Goal: Complete application form

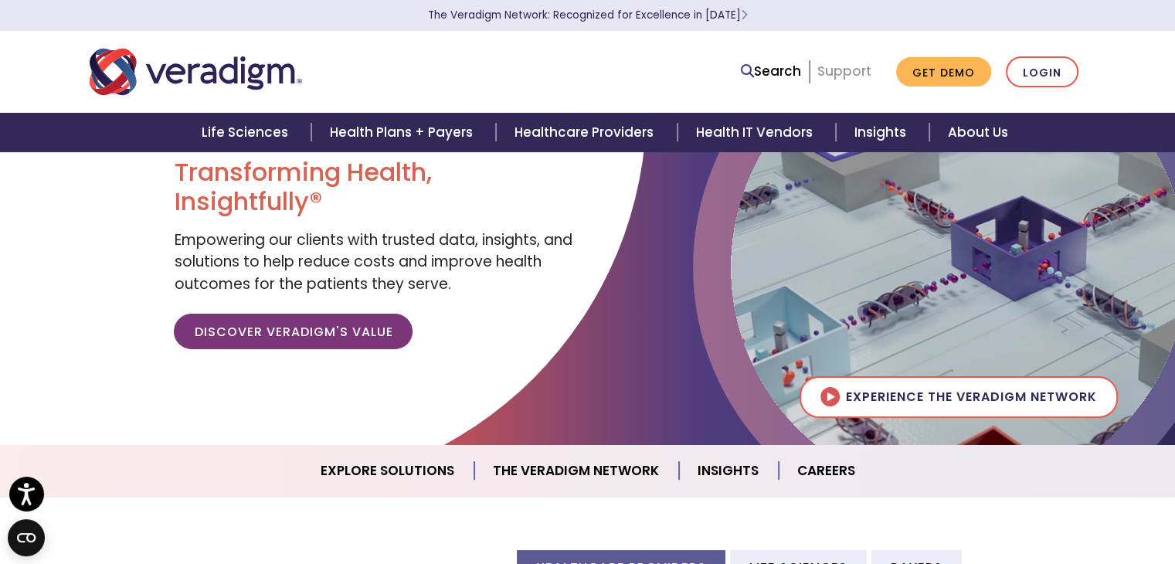
click at [845, 80] on link "Support" at bounding box center [844, 71] width 54 height 19
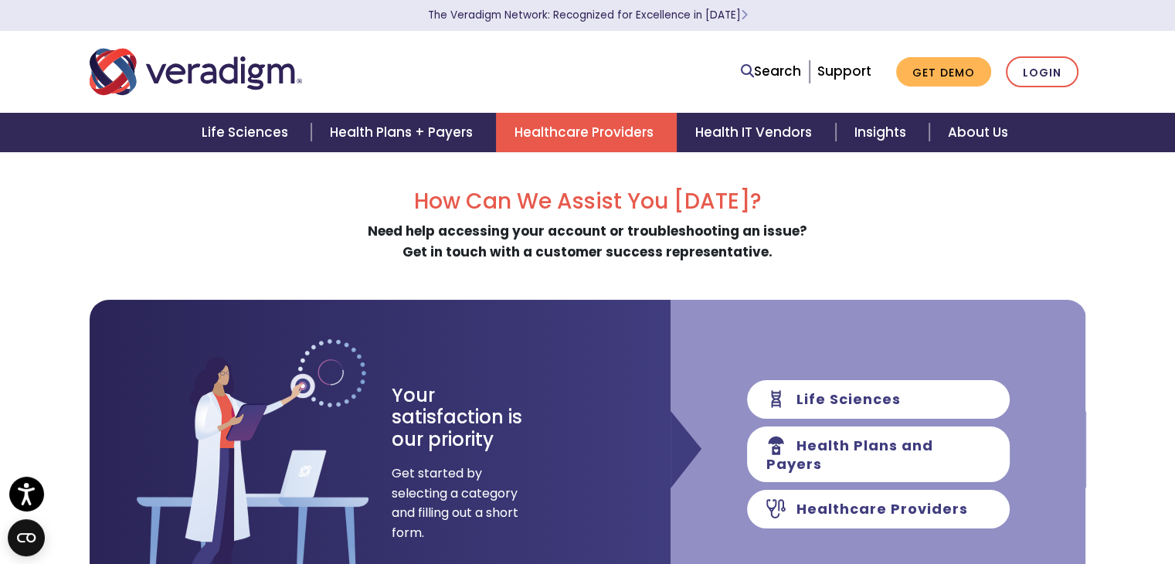
click at [561, 128] on link "Healthcare Providers" at bounding box center [586, 132] width 181 height 39
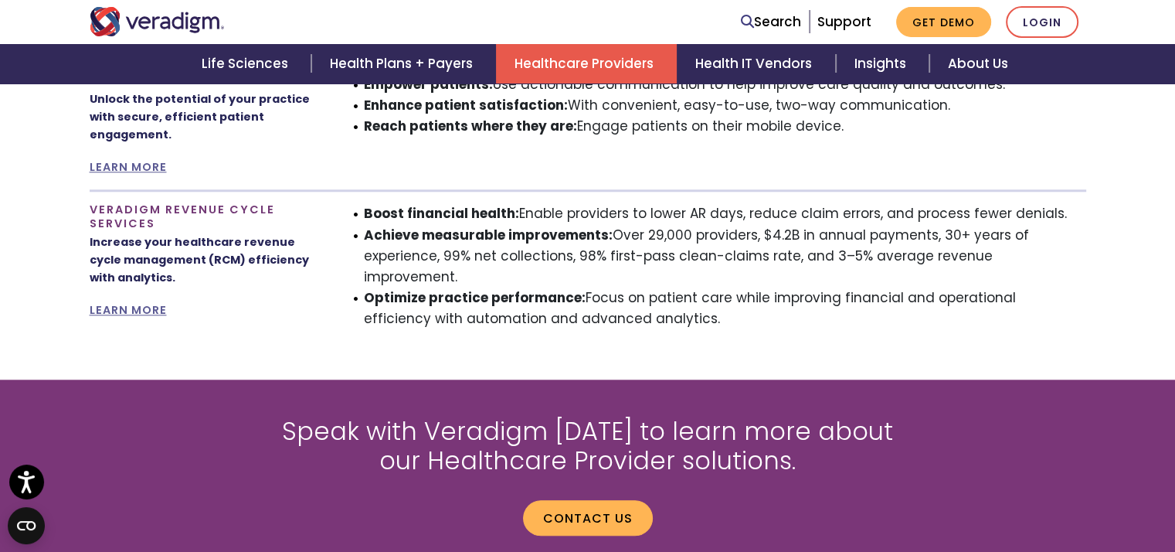
scroll to position [1699, 0]
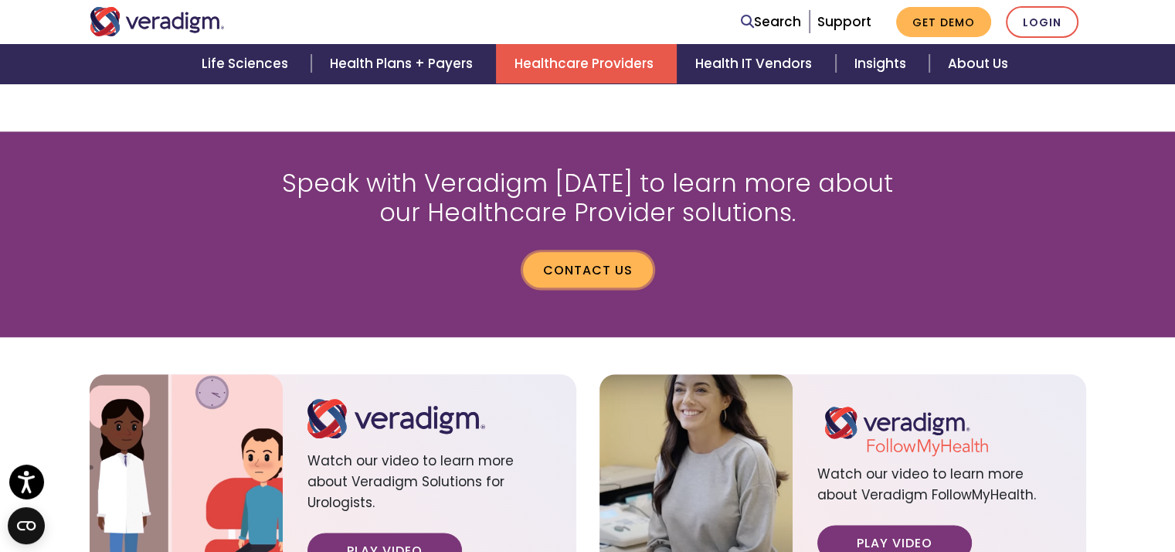
click at [596, 252] on link "Contact us" at bounding box center [588, 270] width 130 height 36
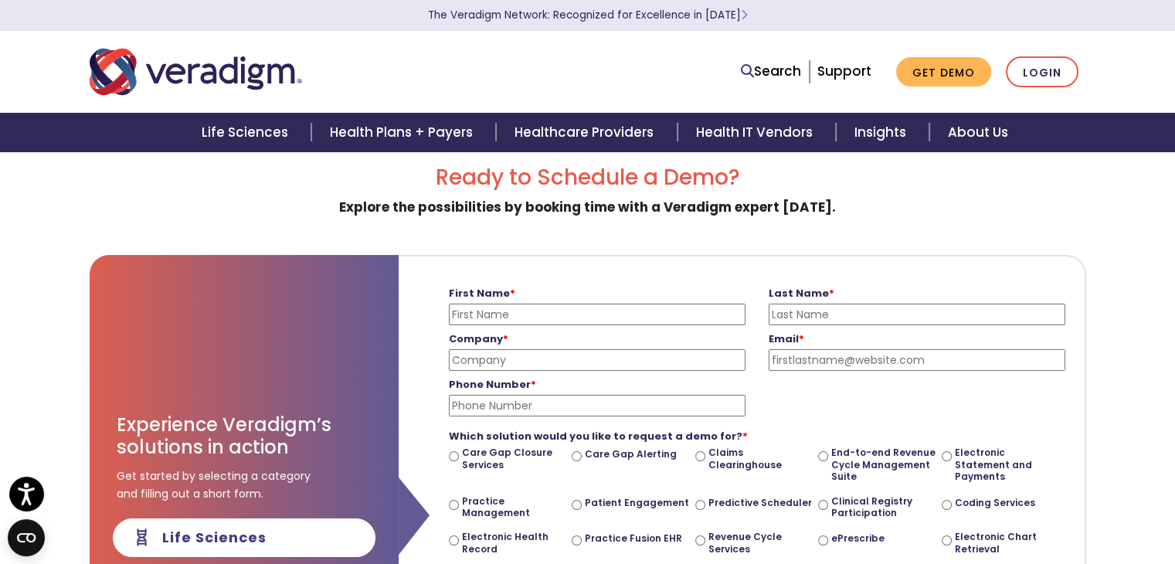
click at [547, 314] on input "First Name *" at bounding box center [597, 315] width 297 height 22
type input "Pamela"
type input "Ozowalu"
type input "Boost Home Healthcare"
type input "pozowalu@boosthhc.com"
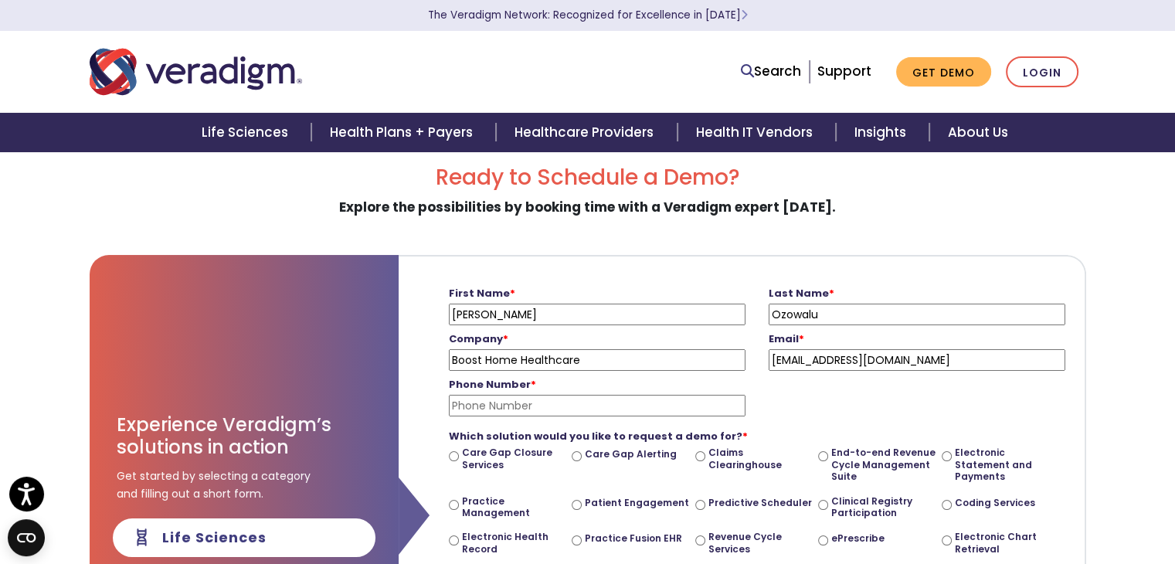
type input "2103727448"
click at [603, 358] on input "Boost Home Healthcare" at bounding box center [597, 360] width 297 height 22
type input "Boost Home Healthcare Leon Valley"
click at [535, 314] on input "[PERSON_NAME]" at bounding box center [597, 315] width 297 height 22
type input "[PERSON_NAME]"
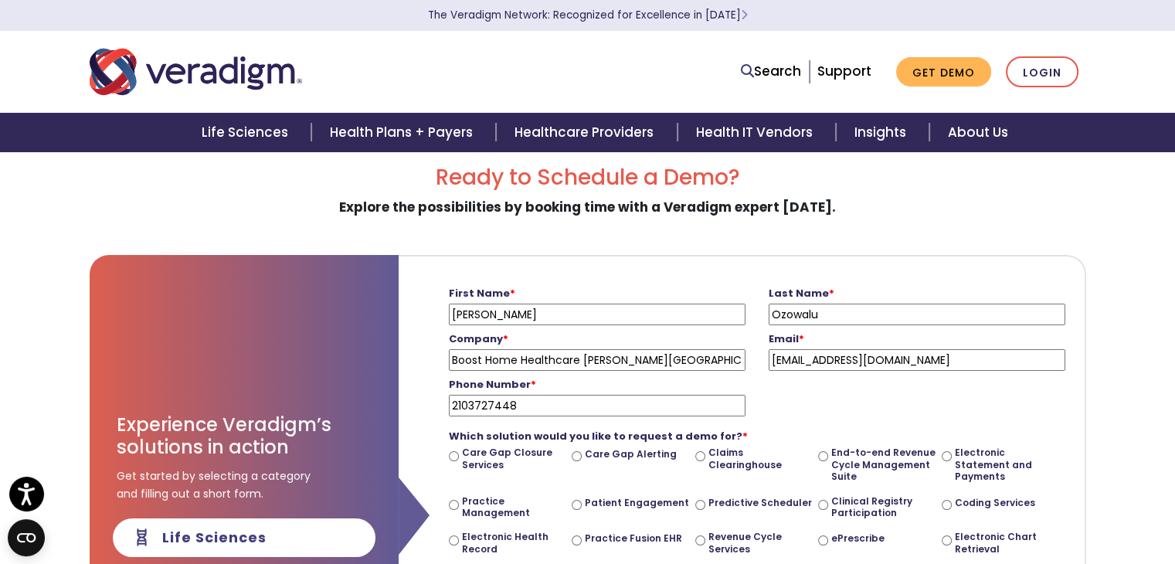
click at [825, 311] on input "Ozowalu" at bounding box center [917, 315] width 297 height 22
type input "Ozowalu"
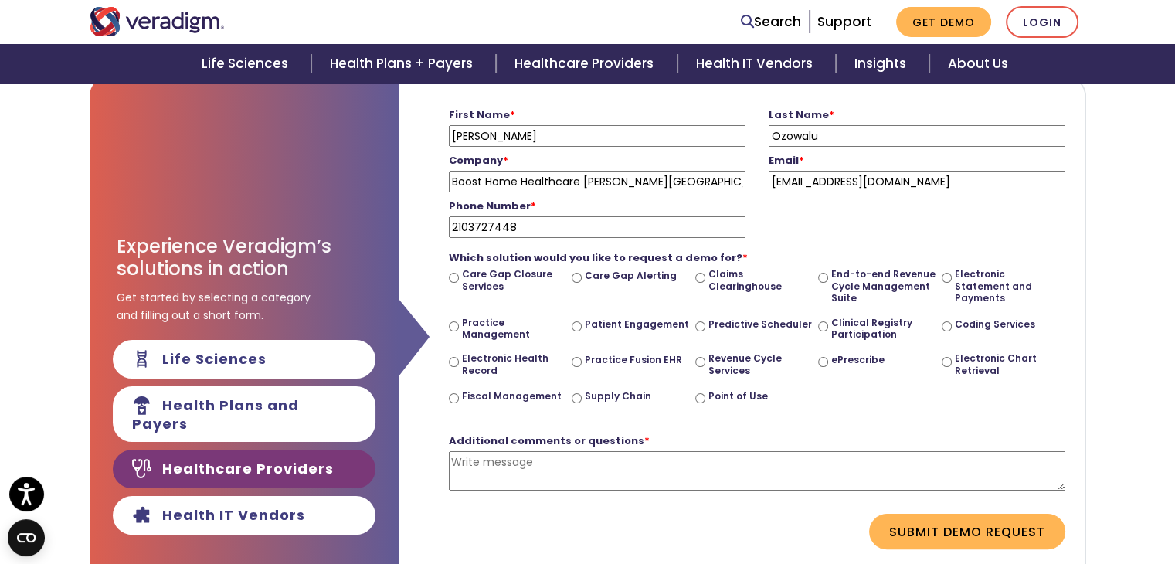
scroll to position [178, 0]
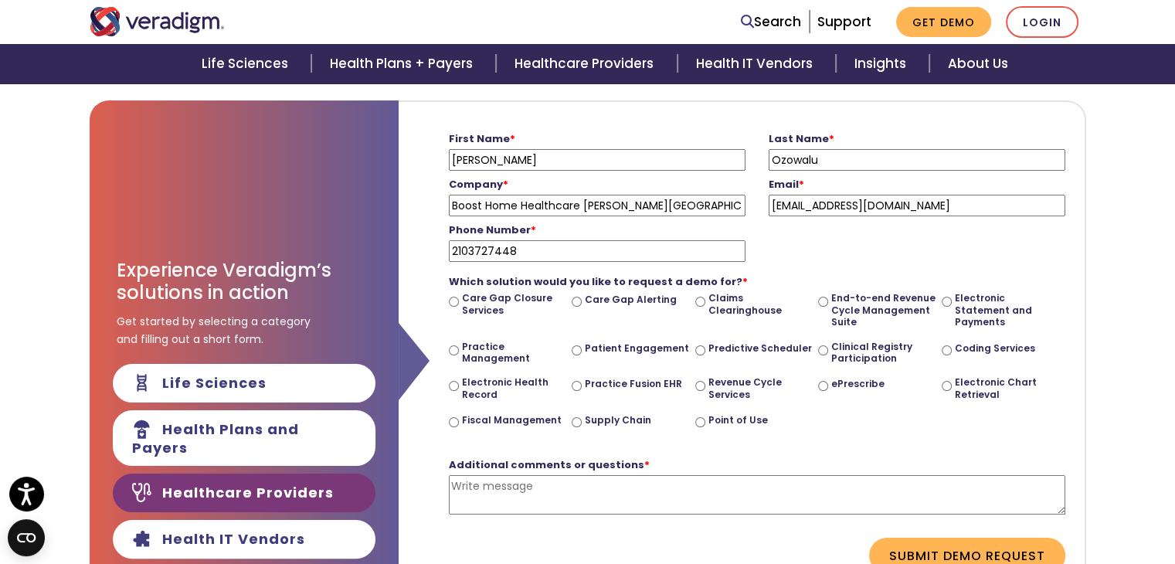
click at [787, 97] on div "Ready to Schedule a Demo? Explore the possibilities by booking time with a Vera…" at bounding box center [588, 364] width 997 height 708
click at [1156, 159] on div "Ready to Schedule a Demo? Explore the possibilities by booking time with a Vera…" at bounding box center [587, 542] width 1175 height 1064
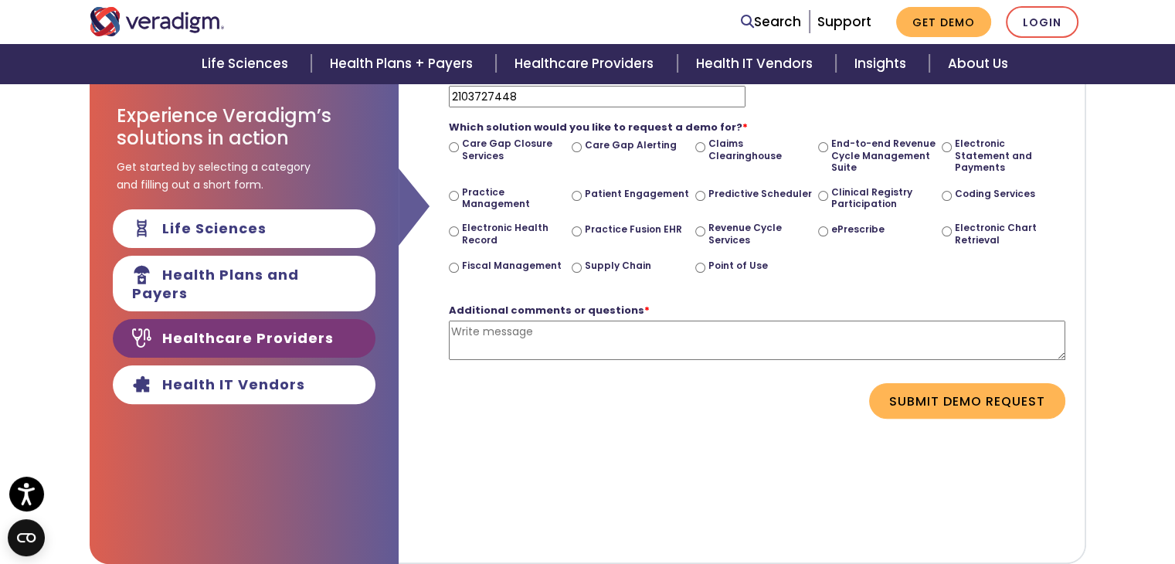
scroll to position [101, 0]
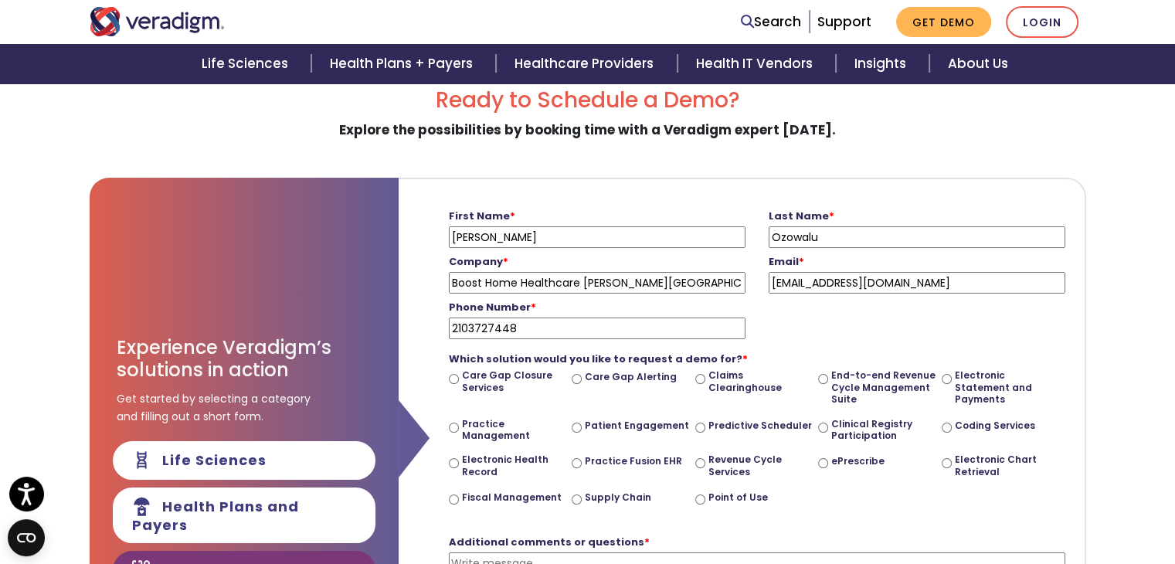
click at [671, 199] on form "First Name * Pamela Please enter your first name Last Name * Ozowalu Please ent…" at bounding box center [741, 426] width 663 height 494
click at [674, 197] on form "First Name * Pamela Please enter your first name Last Name * Ozowalu Please ent…" at bounding box center [741, 426] width 663 height 494
click at [677, 195] on form "First Name * Pamela Please enter your first name Last Name * Ozowalu Please ent…" at bounding box center [741, 426] width 663 height 494
click at [681, 193] on form "First Name * Pamela Please enter your first name Last Name * Ozowalu Please ent…" at bounding box center [741, 426] width 663 height 494
click at [682, 192] on form "First Name * Pamela Please enter your first name Last Name * Ozowalu Please ent…" at bounding box center [741, 426] width 663 height 494
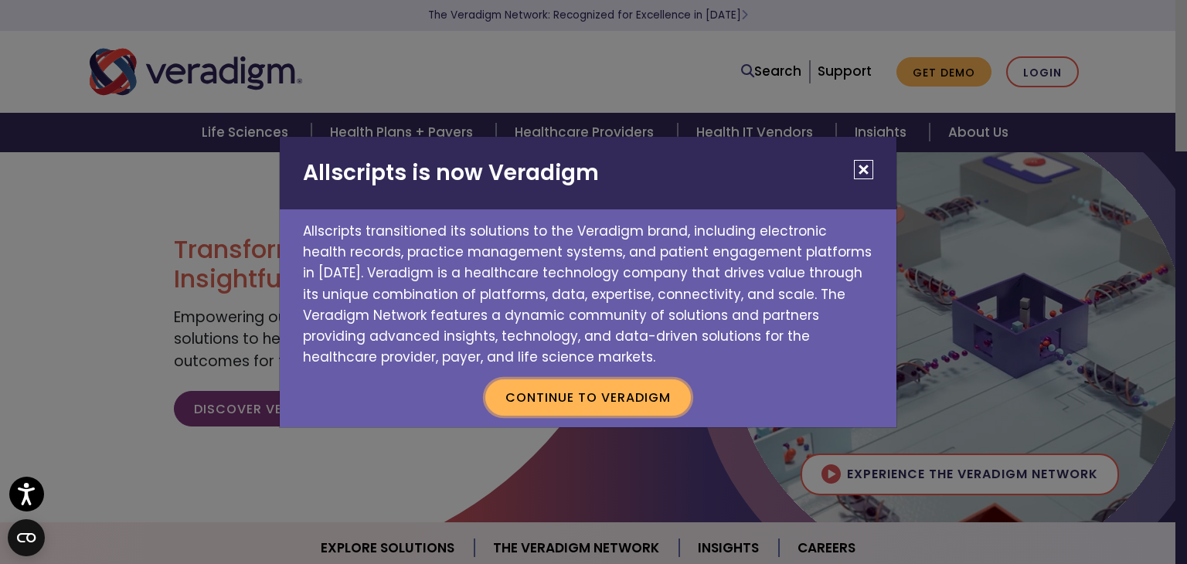
click at [637, 393] on button "Continue to Veradigm" at bounding box center [587, 397] width 205 height 36
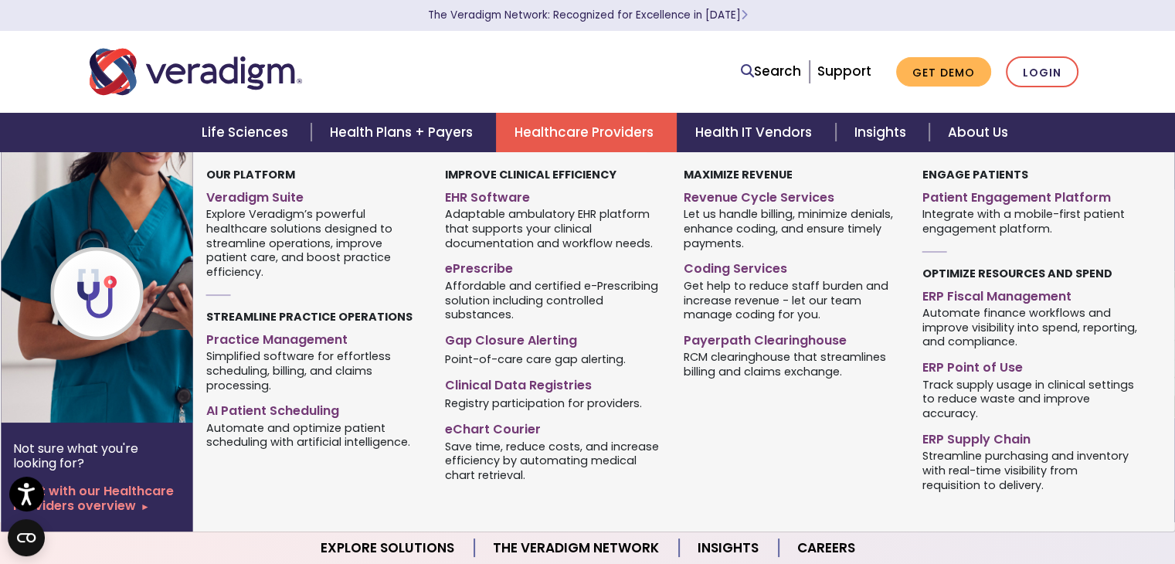
click at [565, 139] on link "Healthcare Providers" at bounding box center [586, 132] width 181 height 39
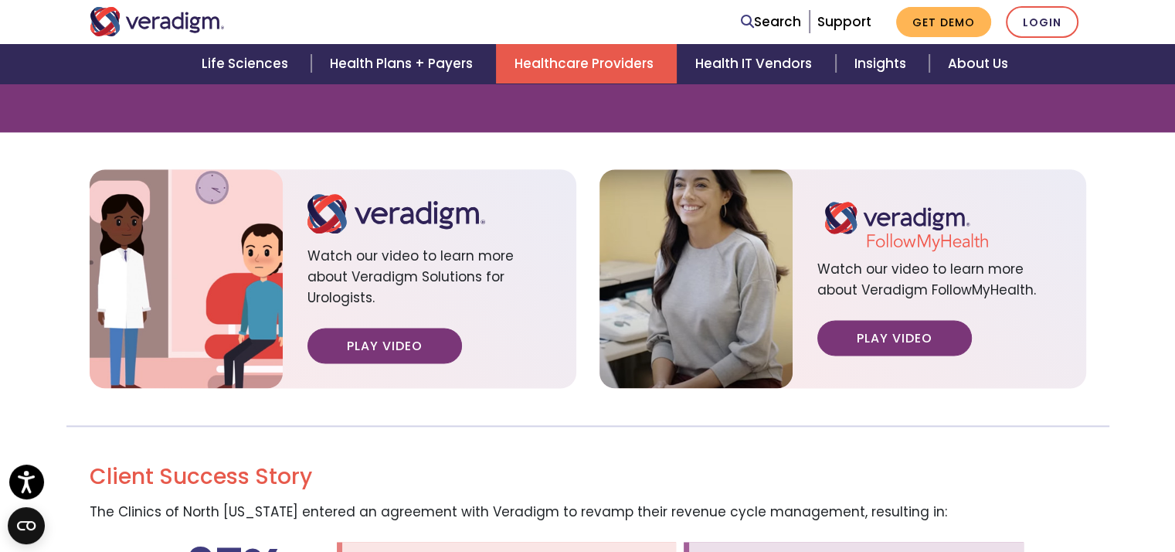
scroll to position [1622, 0]
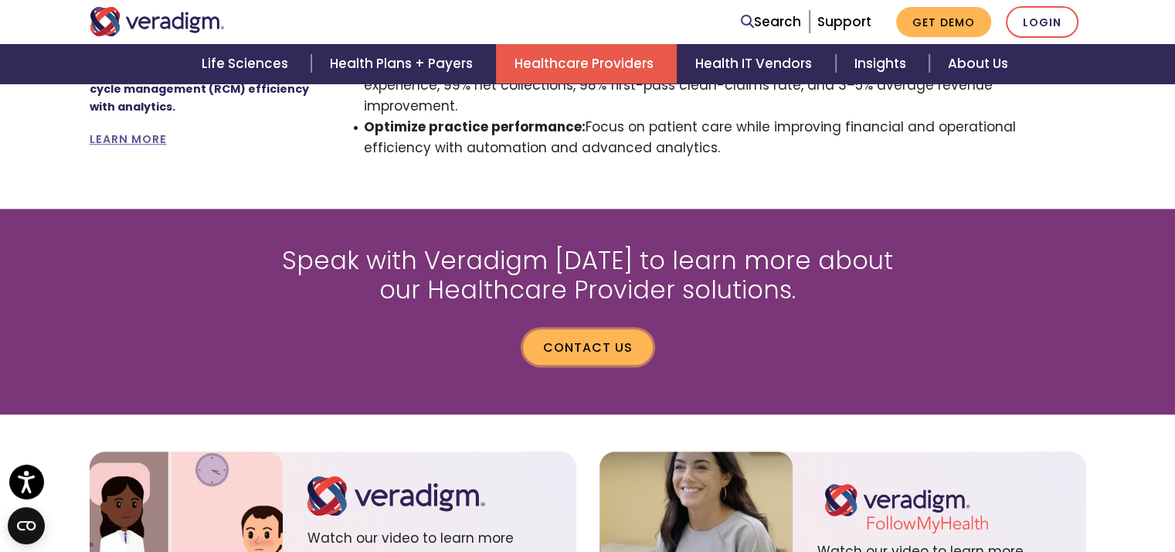
click at [622, 334] on link "Contact us" at bounding box center [588, 347] width 130 height 36
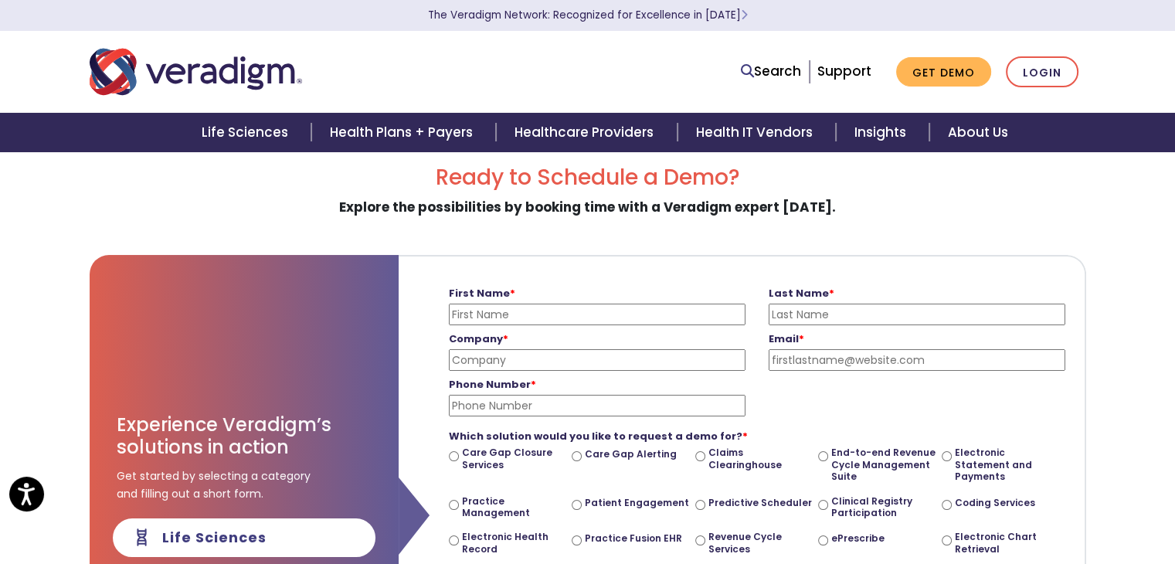
click at [579, 312] on input "First Name *" at bounding box center [597, 315] width 297 height 22
type input "Pamela"
type input "Ozowalu"
type input "Boost Home Healthcare"
type input "pozowalu@boosthhc.com"
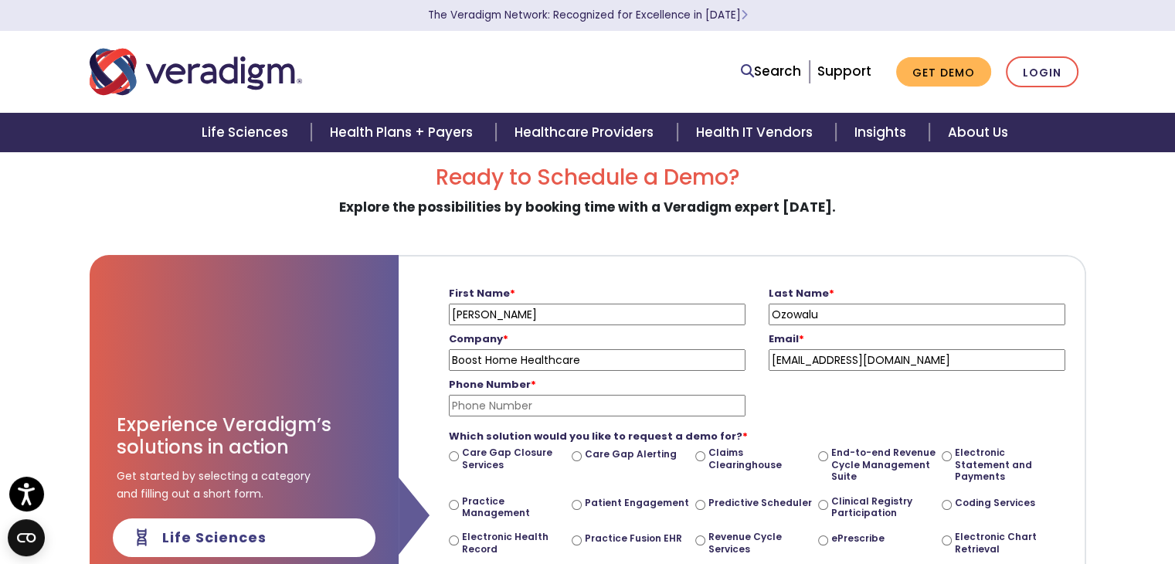
type input "2103727448"
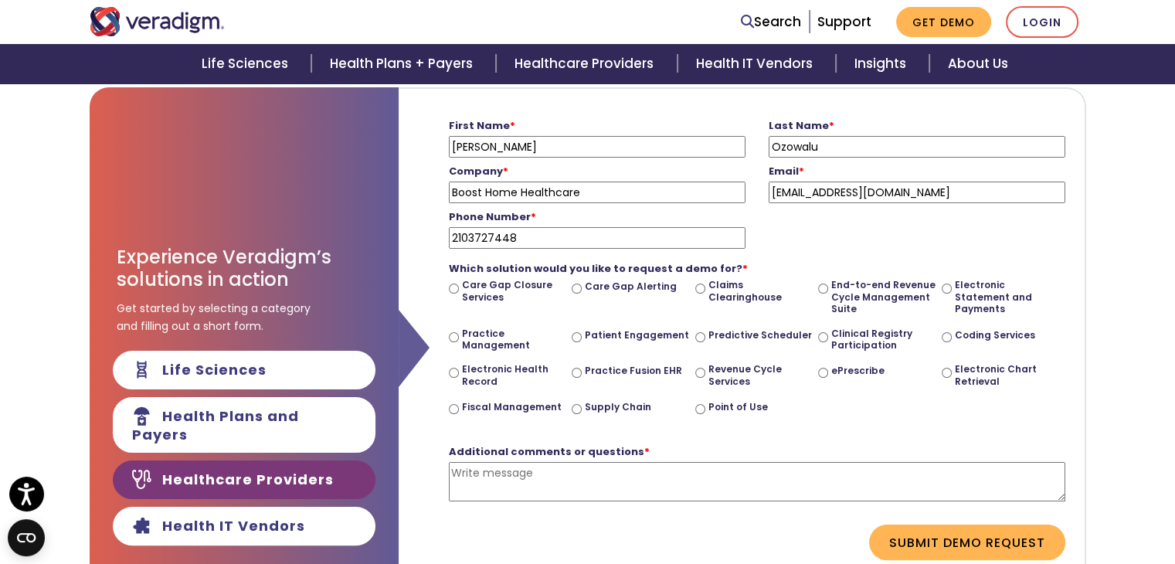
scroll to position [154, 0]
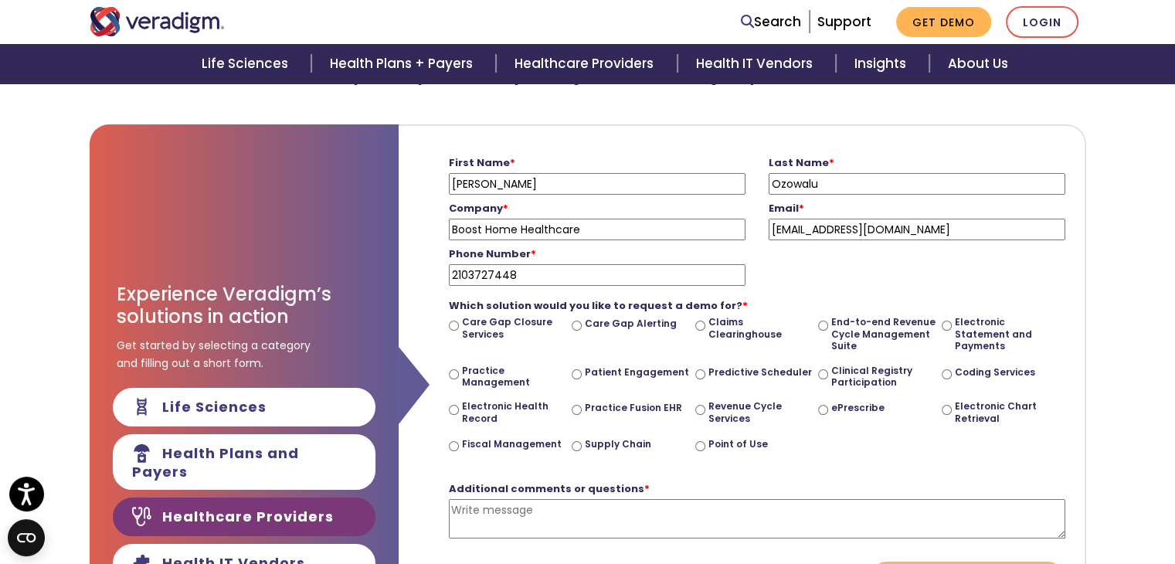
click at [817, 96] on div "Ready to Schedule a Demo? Explore the possibilities by booking time with a Vera…" at bounding box center [588, 388] width 997 height 708
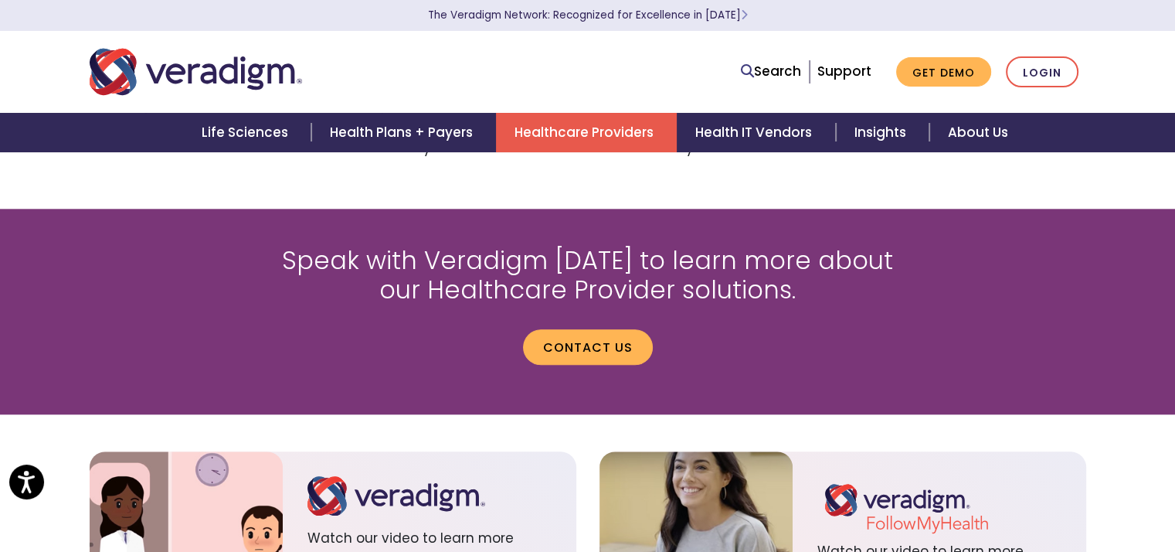
click at [632, 317] on p "Contact us" at bounding box center [588, 341] width 657 height 48
click at [620, 329] on link "Contact us" at bounding box center [588, 347] width 130 height 36
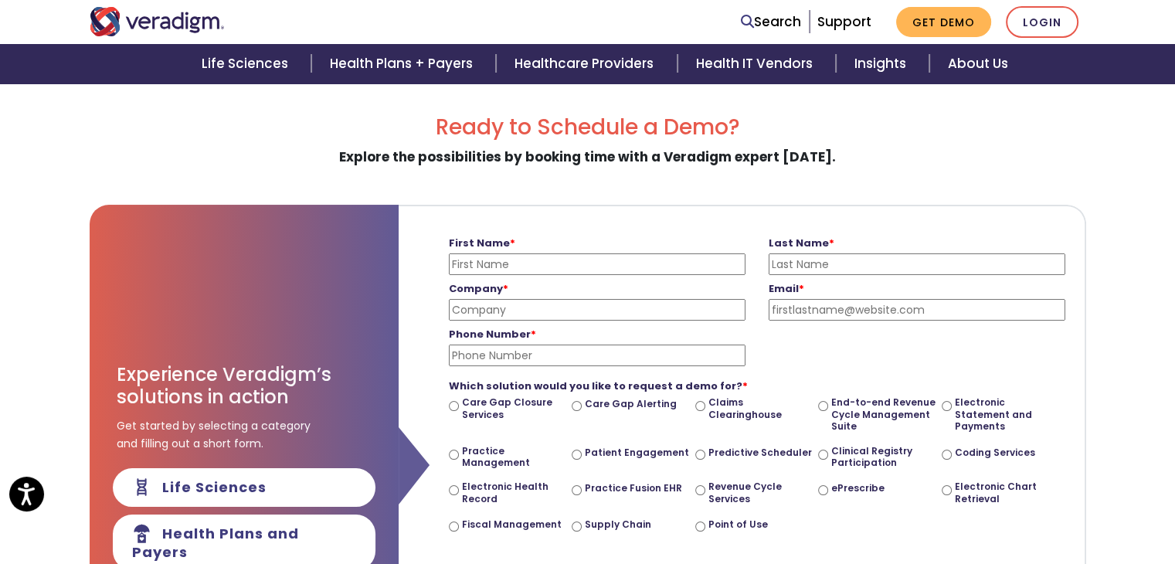
scroll to position [101, 0]
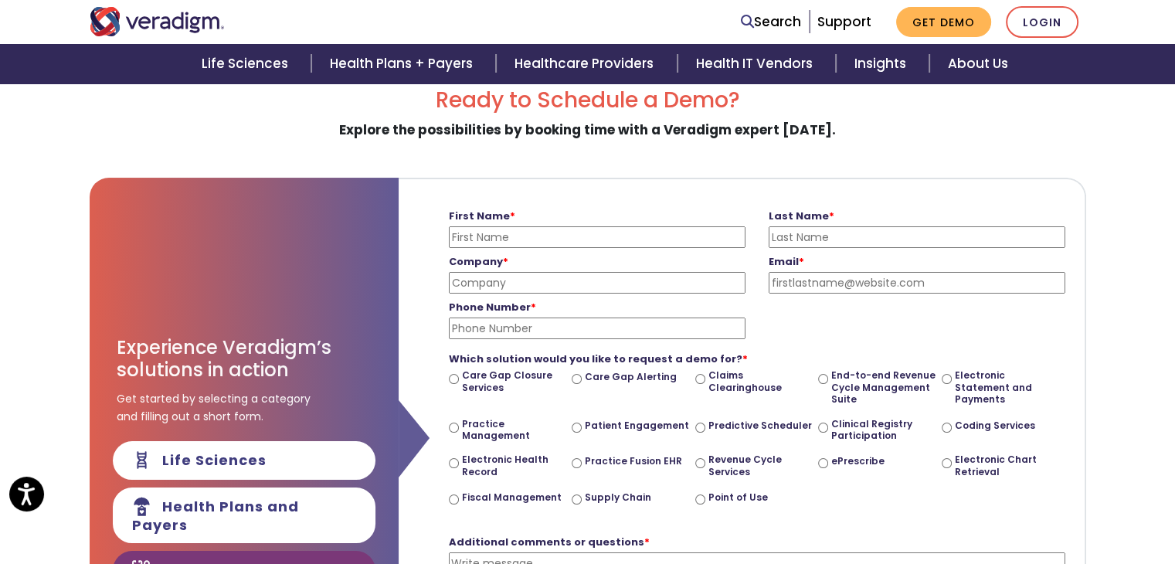
click at [945, 463] on input "Electronic Chart Retrieval" at bounding box center [947, 463] width 10 height 10
radio input "true"
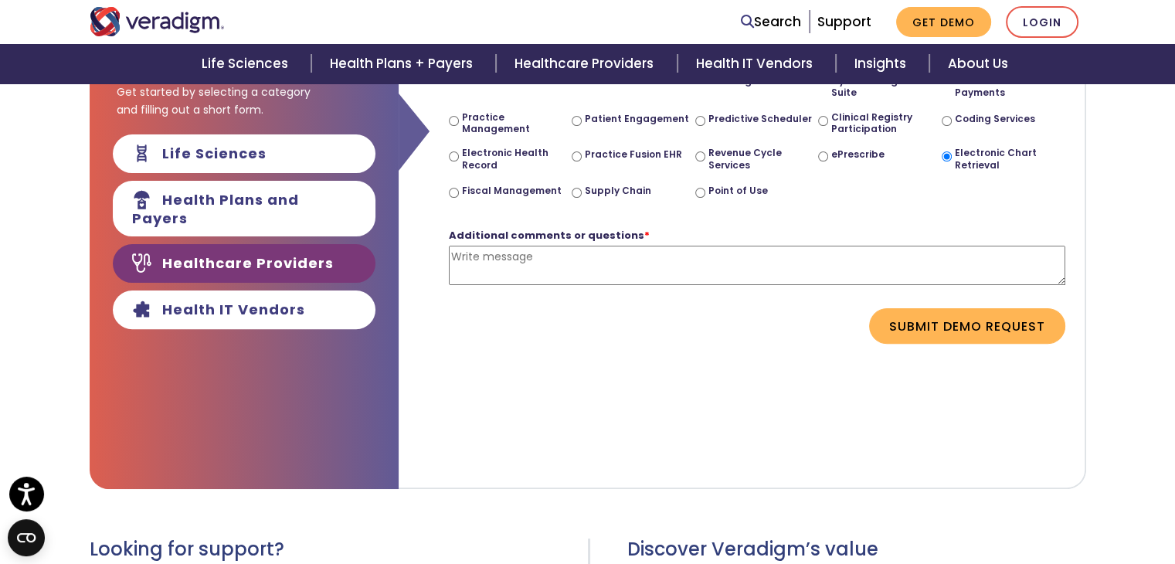
scroll to position [410, 0]
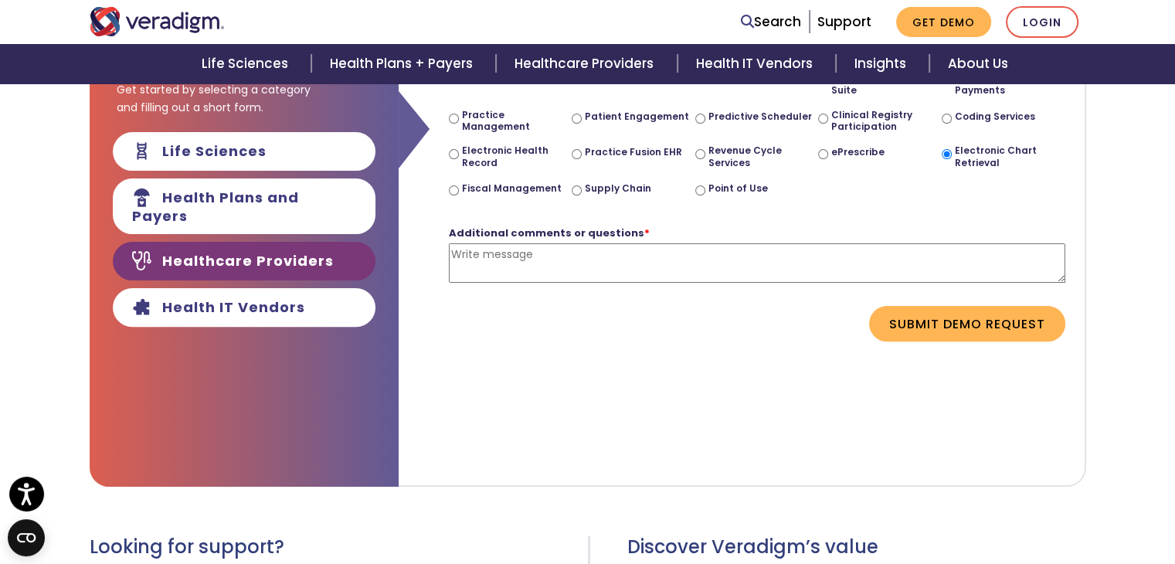
click at [483, 263] on textarea "Additional comments or questions *" at bounding box center [757, 262] width 616 height 39
click at [591, 256] on textarea "I want to sign up for your rferral portal services ." at bounding box center [757, 262] width 616 height 39
click at [732, 254] on textarea "I want to sign up for your referral portal services ." at bounding box center [757, 262] width 616 height 39
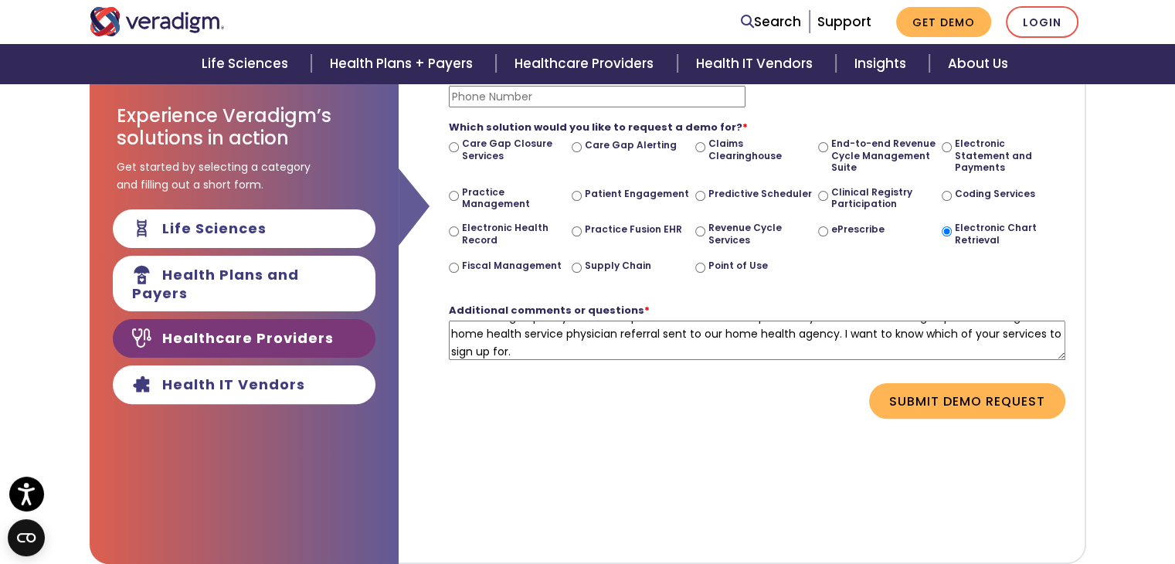
scroll to position [32, 0]
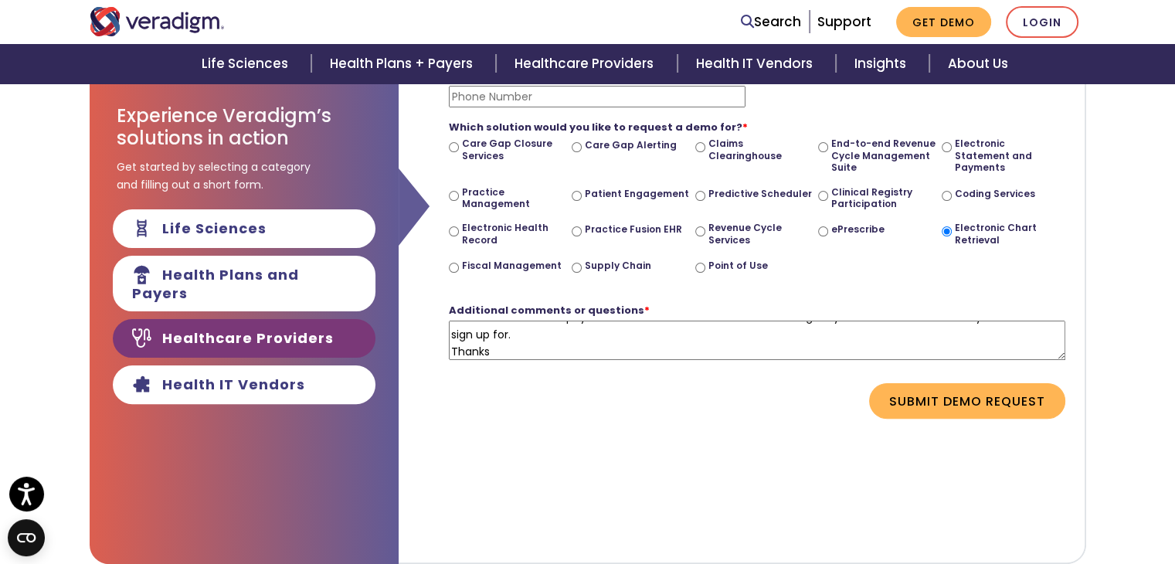
click at [671, 325] on textarea "I want to sign up for your referral portal services. The hospital in my area wa…" at bounding box center [757, 340] width 616 height 39
type textarea "I want to sign up for your referral portal services. The hospital in my area wa…"
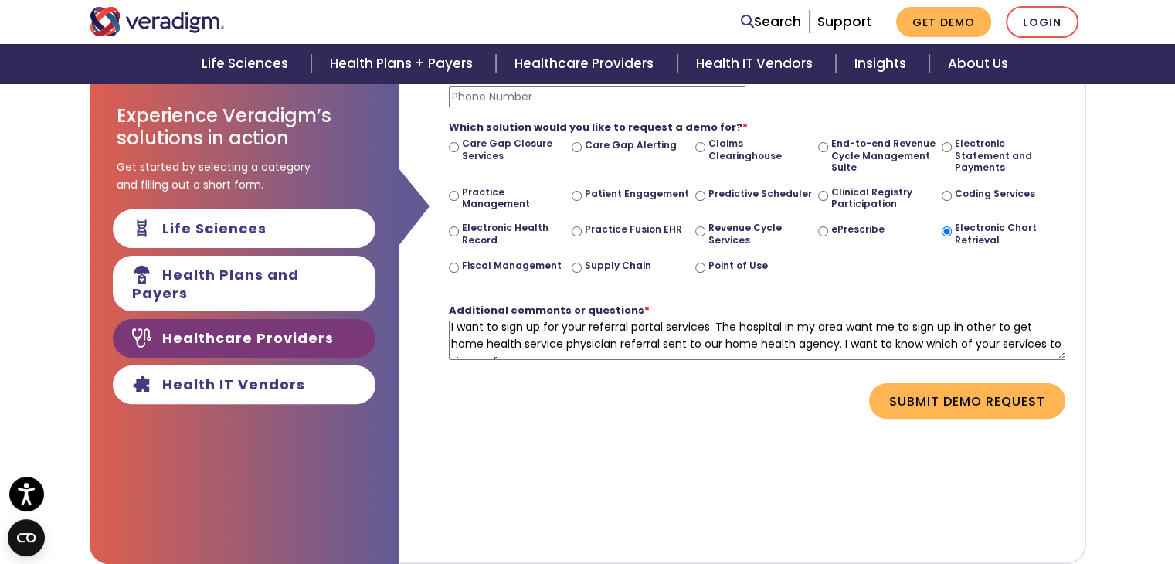
scroll to position [0, 0]
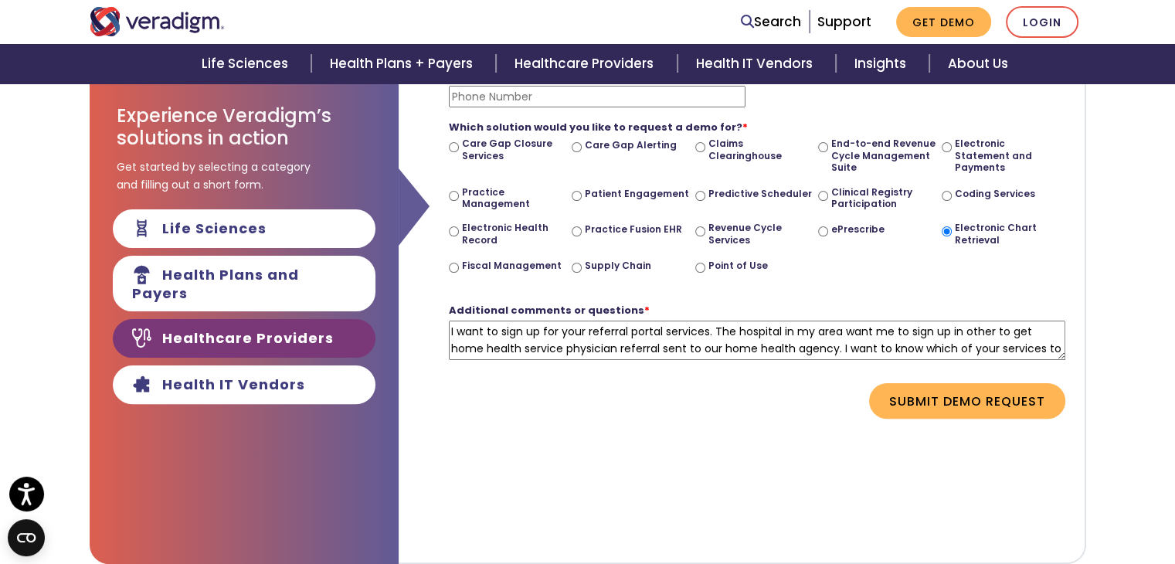
drag, startPoint x: 488, startPoint y: 351, endPoint x: 422, endPoint y: 273, distance: 102.5
click at [422, 273] on form "First Name * Please enter your first name Last Name * Please enter your last na…" at bounding box center [741, 194] width 663 height 494
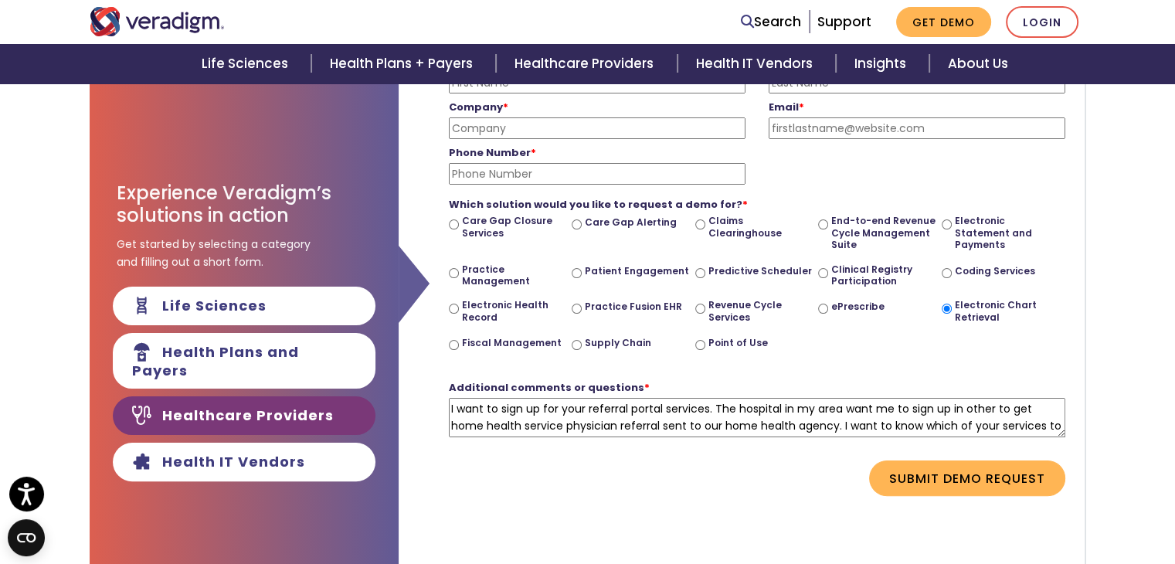
scroll to position [178, 0]
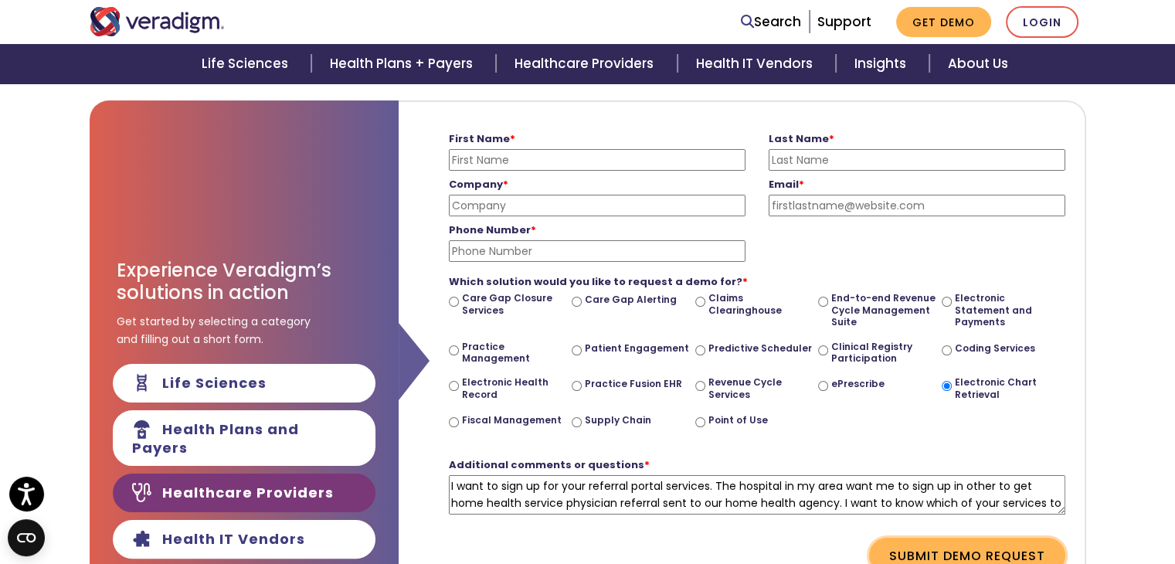
click at [962, 554] on button "Submit Demo Request" at bounding box center [967, 556] width 196 height 36
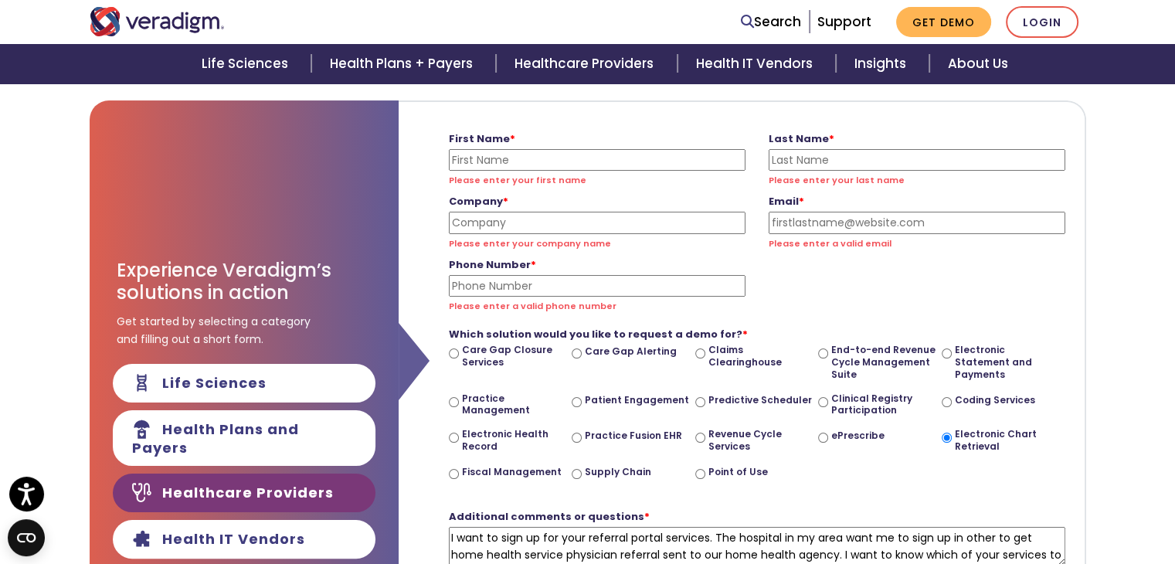
click at [555, 157] on input "First Name *" at bounding box center [597, 160] width 297 height 22
type input "Pamela"
type input "Ozowalu"
type input "Boost Home Healthcare"
type input "pozowalu@boosthhc.com"
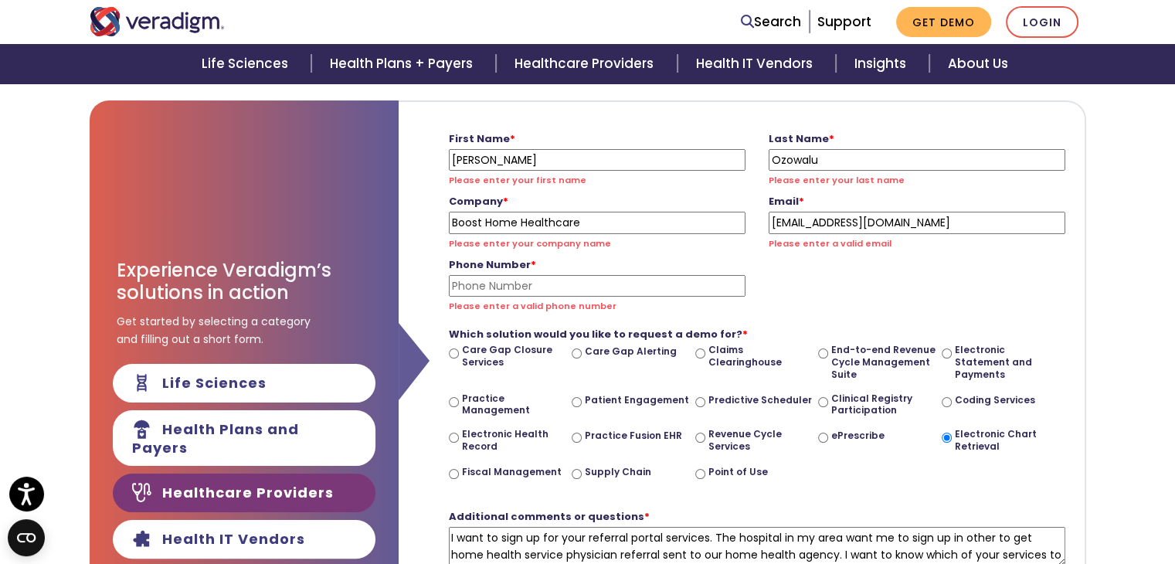
type input "2103727448"
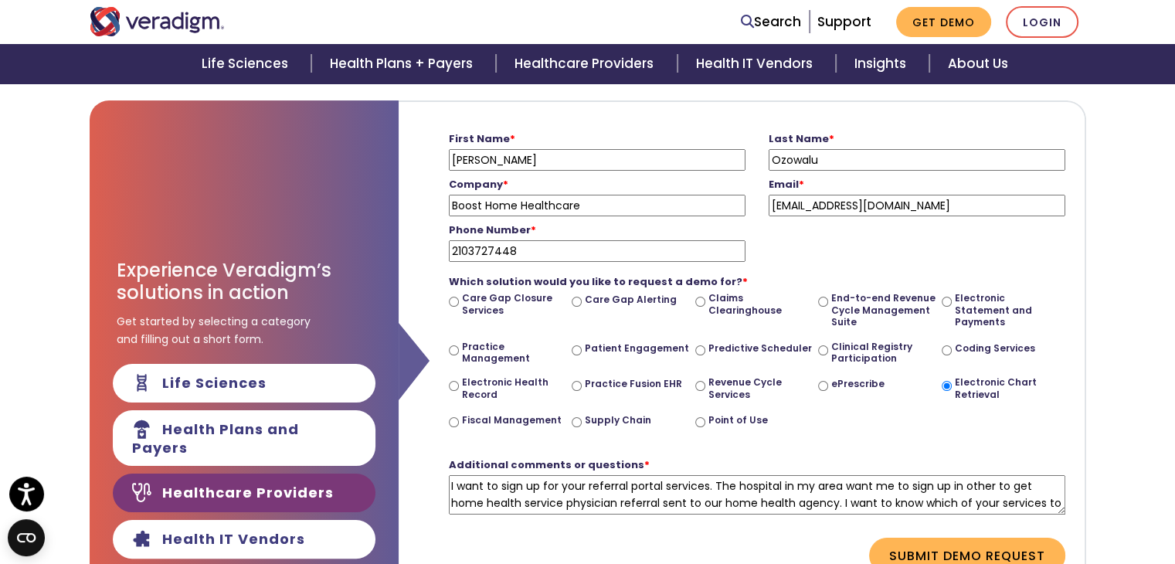
click at [586, 209] on input "Boost Home Healthcare" at bounding box center [597, 206] width 297 height 22
type input "Boost Home Healthcare - Leon Valley"
click at [576, 346] on input "Patient Engagement" at bounding box center [577, 350] width 10 height 10
radio input "true"
click at [575, 386] on input "Practice Fusion EHR" at bounding box center [577, 386] width 10 height 10
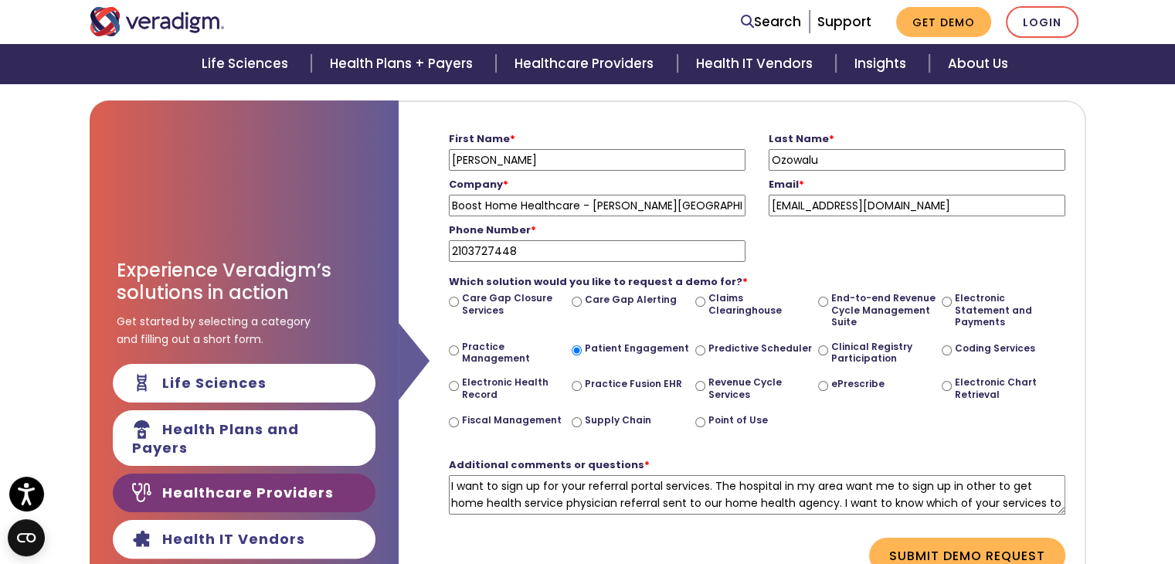
radio input "true"
click at [575, 347] on input "Patient Engagement" at bounding box center [577, 350] width 10 height 10
radio input "true"
click at [575, 383] on input "Practice Fusion EHR" at bounding box center [577, 386] width 10 height 10
radio input "true"
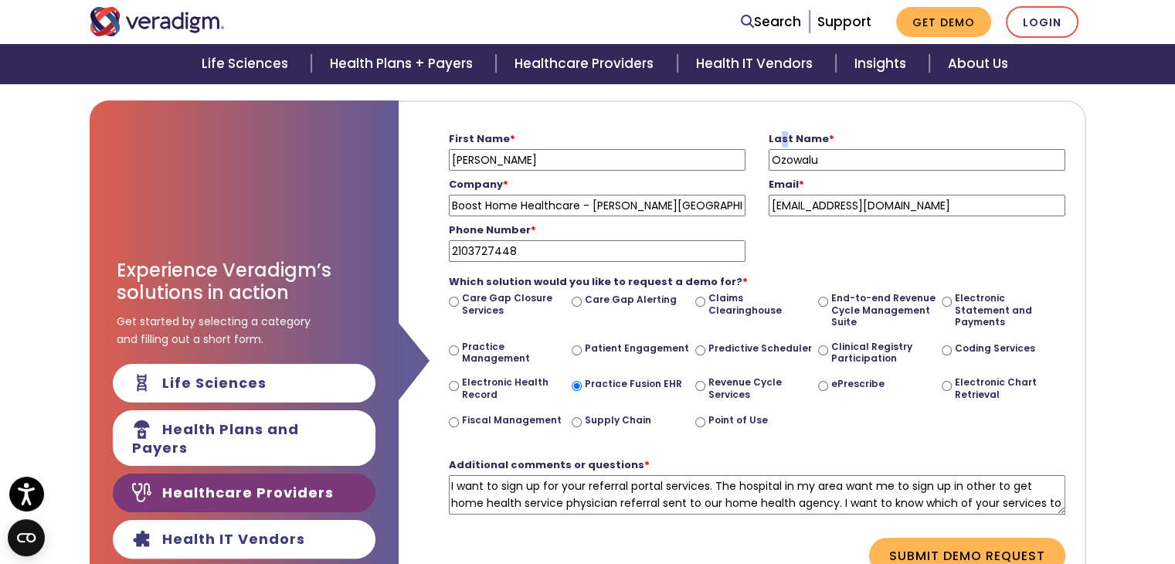
click at [773, 126] on div "Last Name * Ozowalu Please enter your last name" at bounding box center [917, 148] width 320 height 46
click at [605, 105] on form "First Name * Pamela Please enter your first name Last Name * Ozowalu Please ent…" at bounding box center [741, 349] width 663 height 494
click at [450, 348] on input "Practice Management" at bounding box center [454, 350] width 10 height 10
radio input "true"
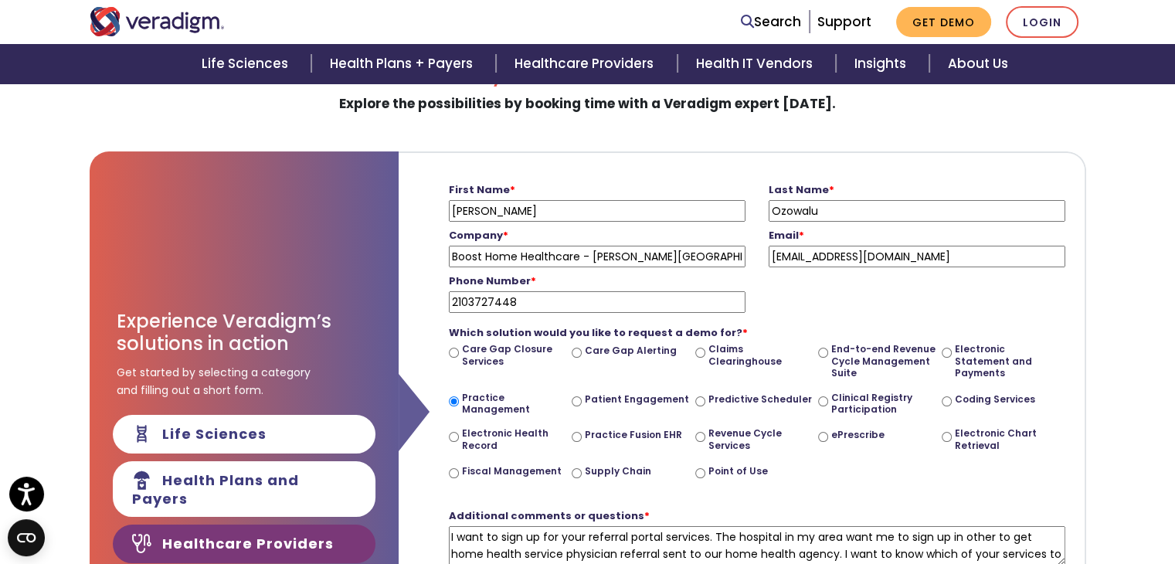
scroll to position [101, 0]
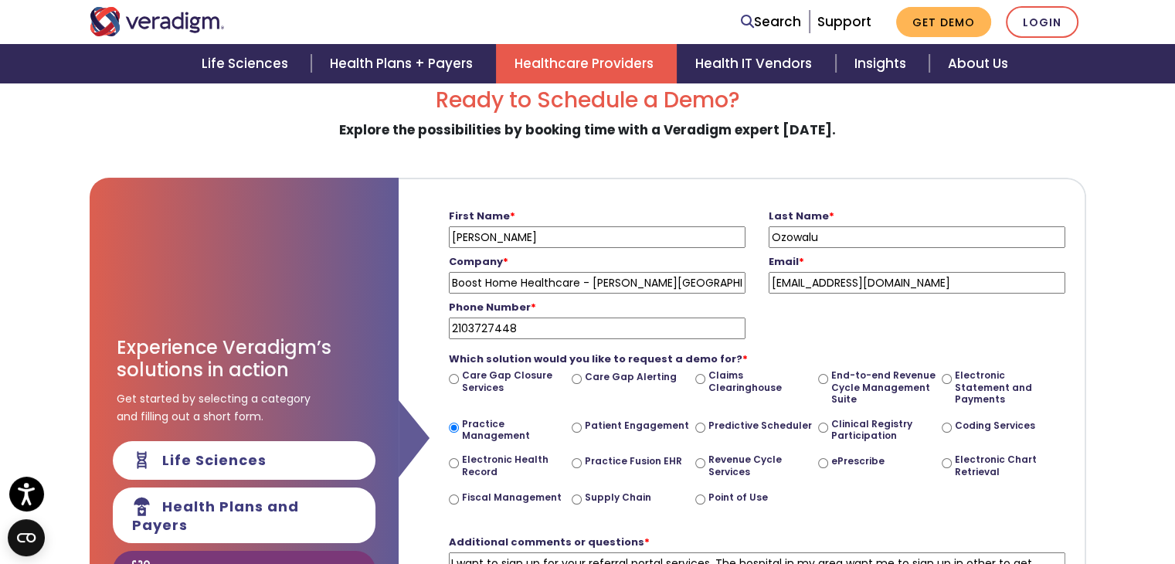
click at [553, 70] on link "Healthcare Providers" at bounding box center [586, 63] width 181 height 39
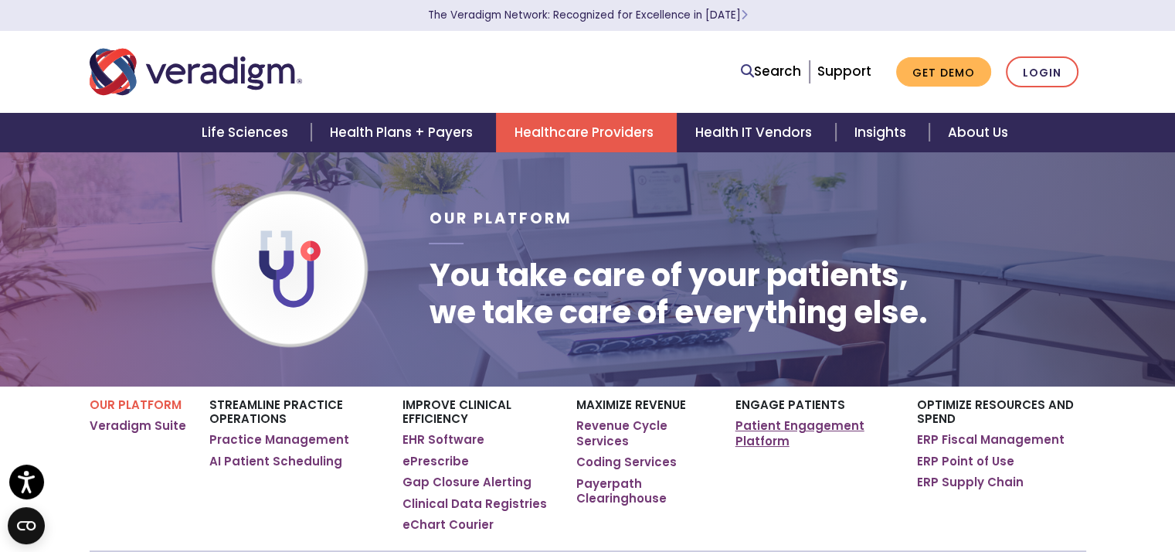
click at [776, 436] on link "Patient Engagement Platform" at bounding box center [814, 433] width 158 height 30
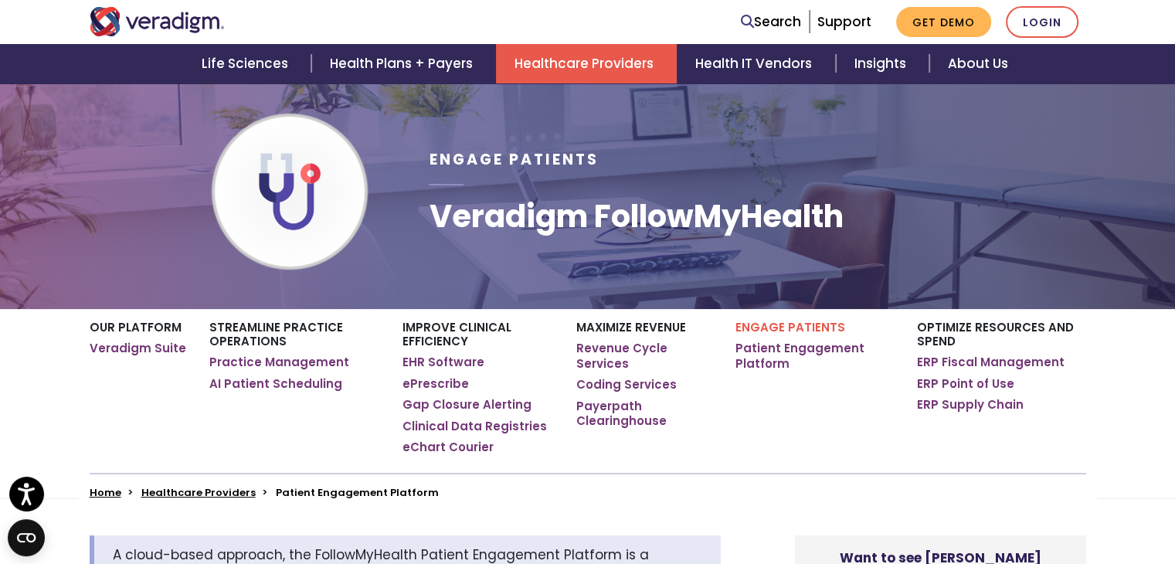
scroll to position [154, 0]
